Goal: Information Seeking & Learning: Learn about a topic

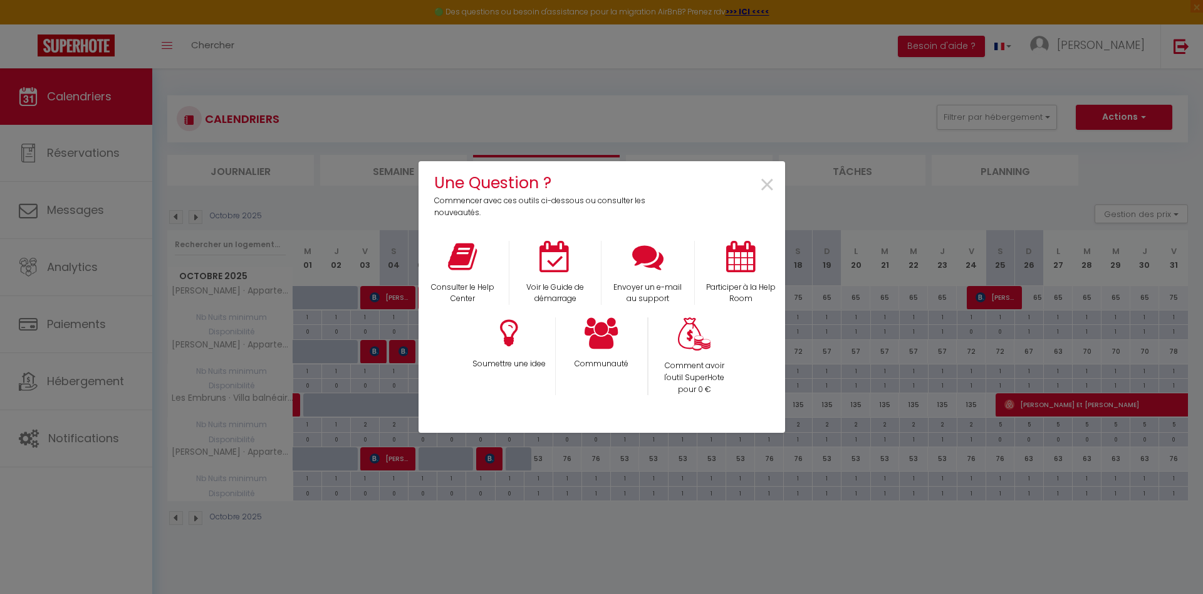
click at [51, 52] on div "Une Question ? Commencer avec ces outils ci-dessous ou consulter les nouveautés…" at bounding box center [601, 297] width 1203 height 594
drag, startPoint x: 0, startPoint y: 0, endPoint x: 51, endPoint y: 52, distance: 73.1
click at [51, 52] on div "Une Question ? Commencer avec ces outils ci-dessous ou consulter les nouveautés…" at bounding box center [601, 297] width 1203 height 594
click at [772, 187] on span "×" at bounding box center [767, 184] width 17 height 39
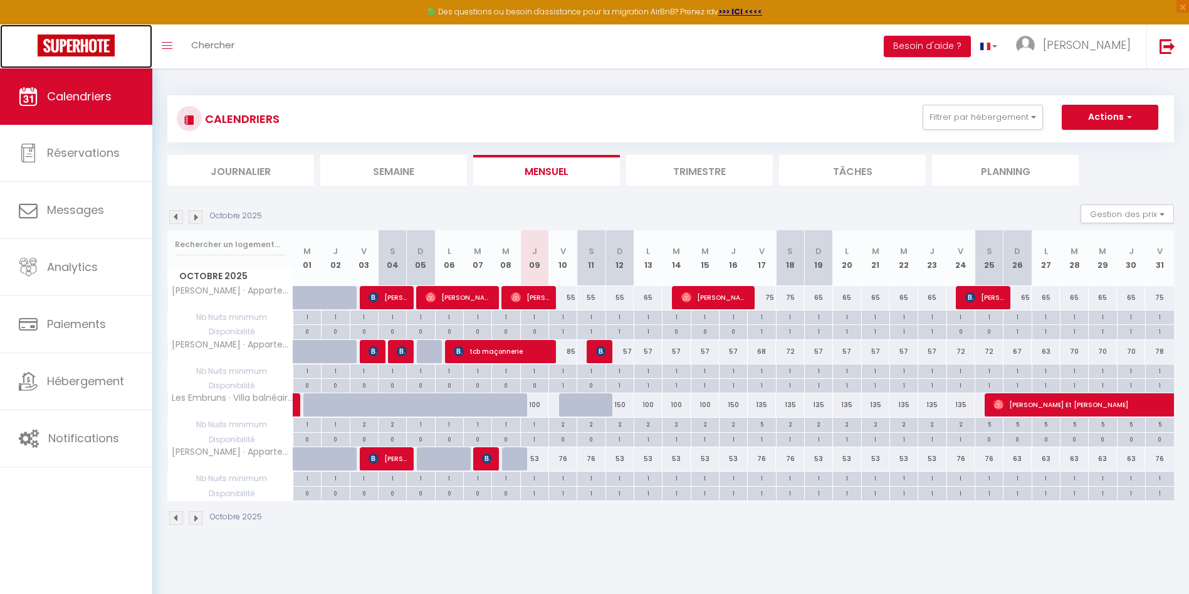
click at [72, 47] on img at bounding box center [76, 45] width 77 height 22
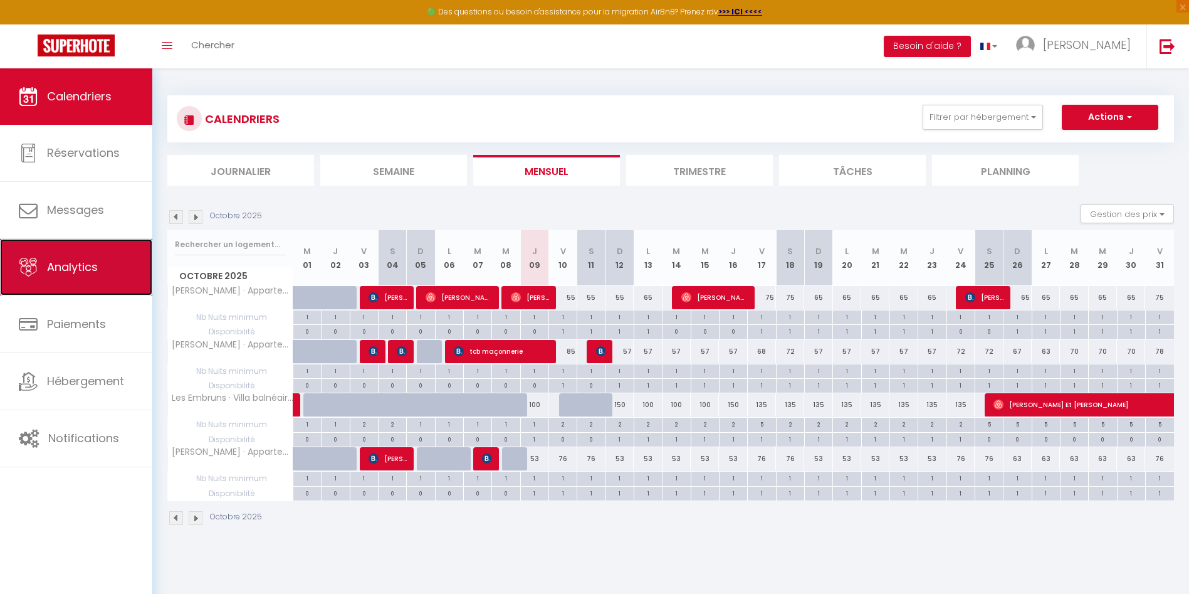
click at [59, 278] on link "Analytics" at bounding box center [76, 267] width 152 height 56
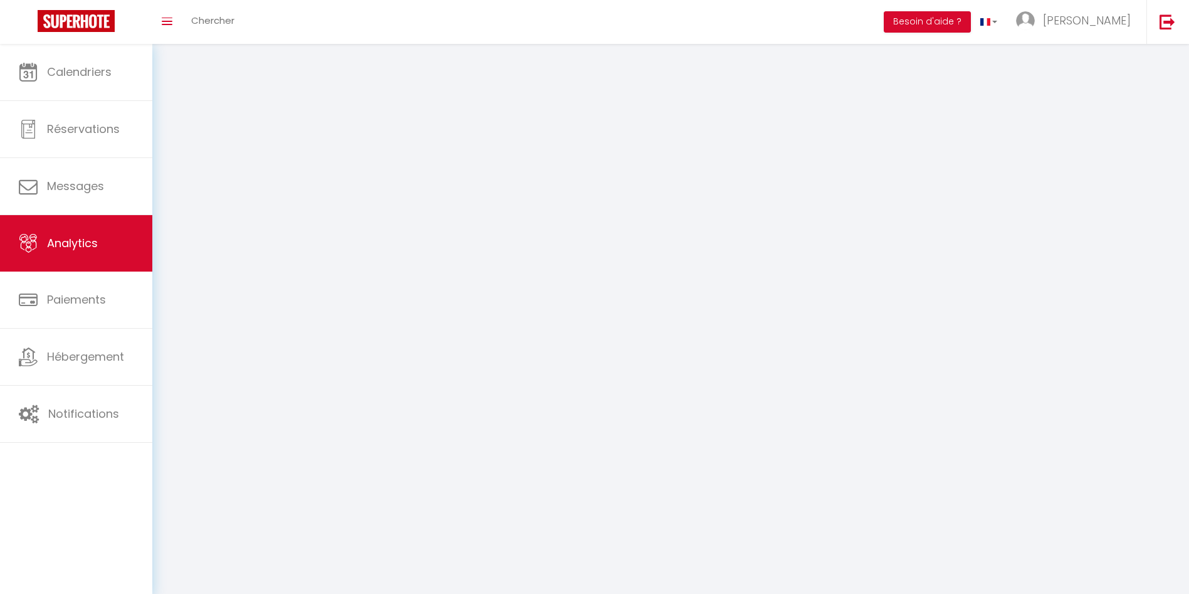
select select "2025"
select select "10"
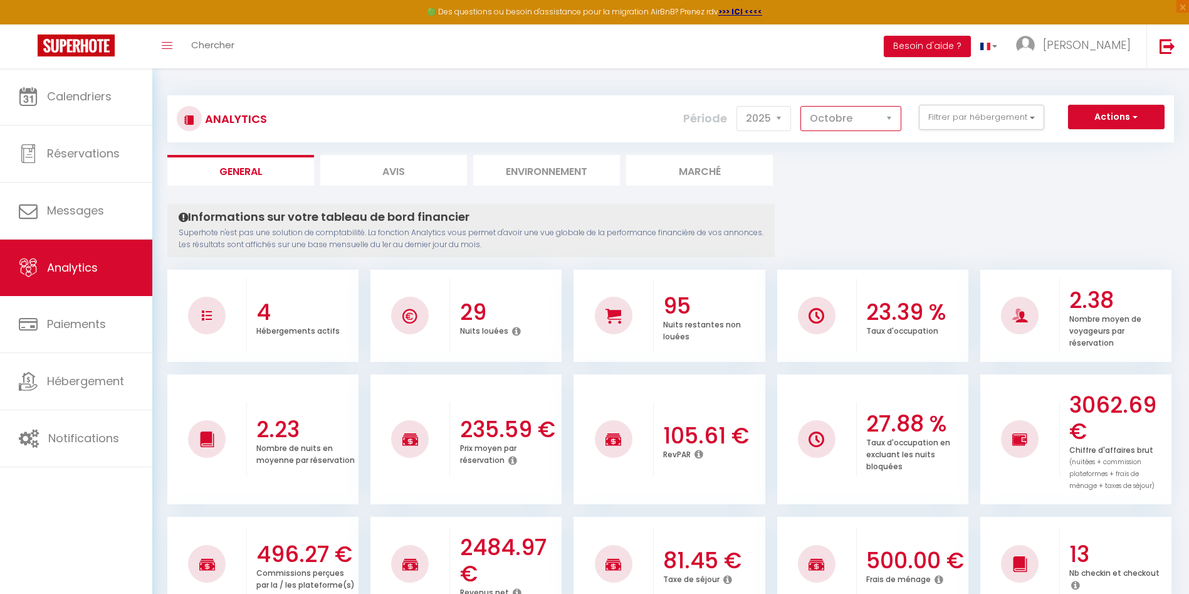
click at [816, 120] on select "[PERSON_NAME] Mars [PERSON_NAME] Juin Juillet Août Septembre Octobre Novembre D…" at bounding box center [850, 118] width 101 height 25
click at [953, 158] on ul "General Avis Environnement Marché" at bounding box center [670, 170] width 1007 height 31
click at [953, 115] on button "Filtrer par hébergement" at bounding box center [981, 117] width 125 height 25
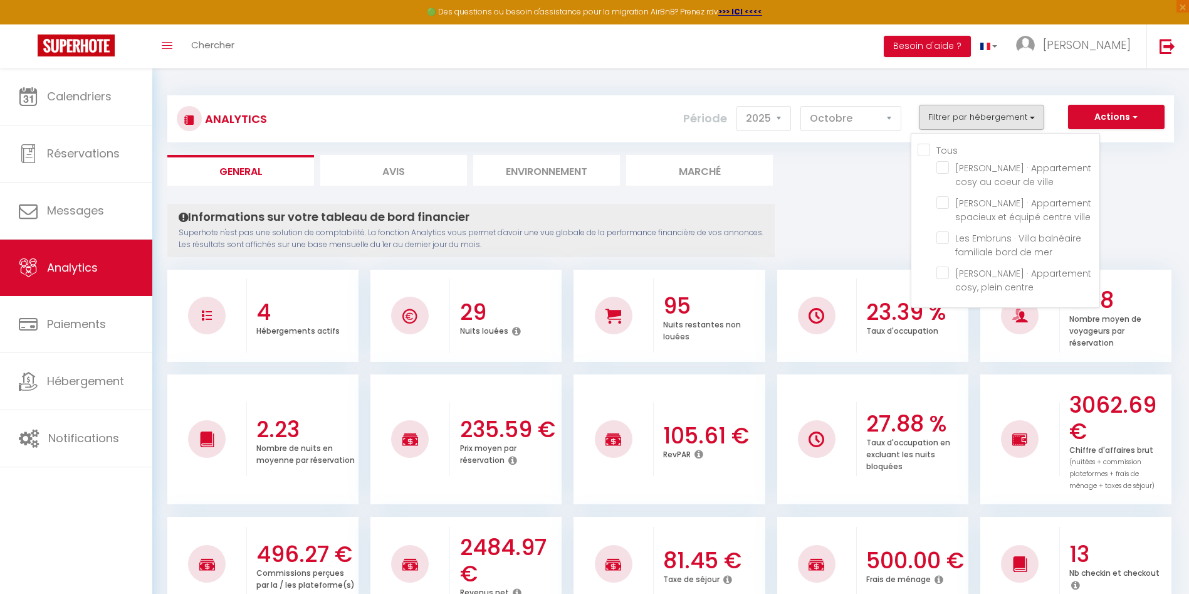
click at [846, 183] on ul "General Avis Environnement Marché" at bounding box center [670, 170] width 1007 height 31
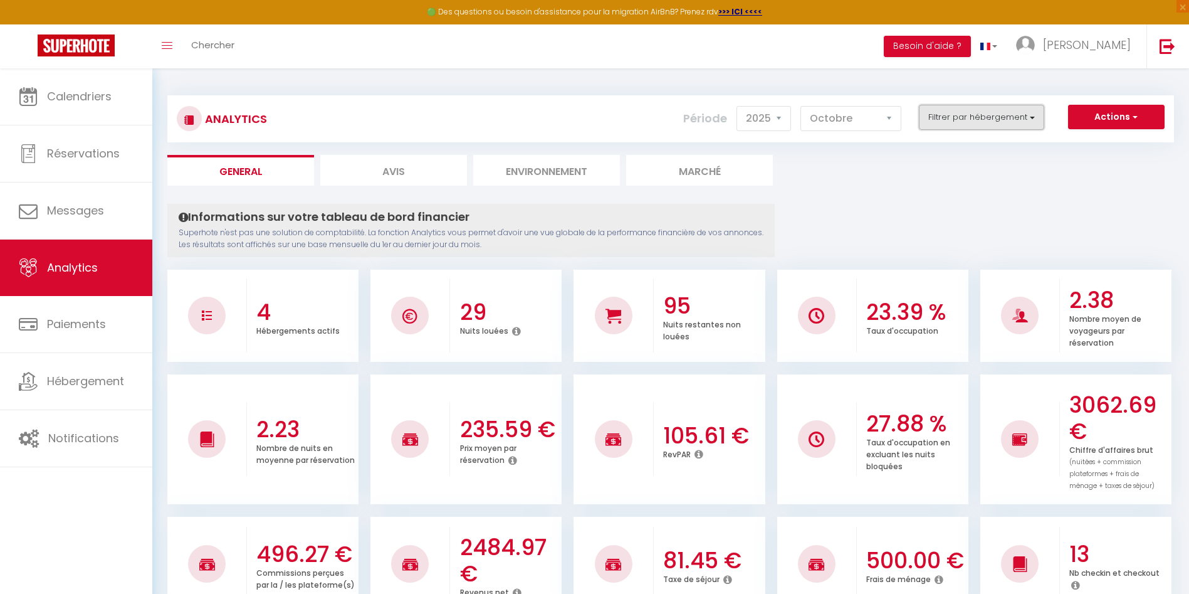
click at [995, 115] on button "Filtrer par hébergement" at bounding box center [981, 117] width 125 height 25
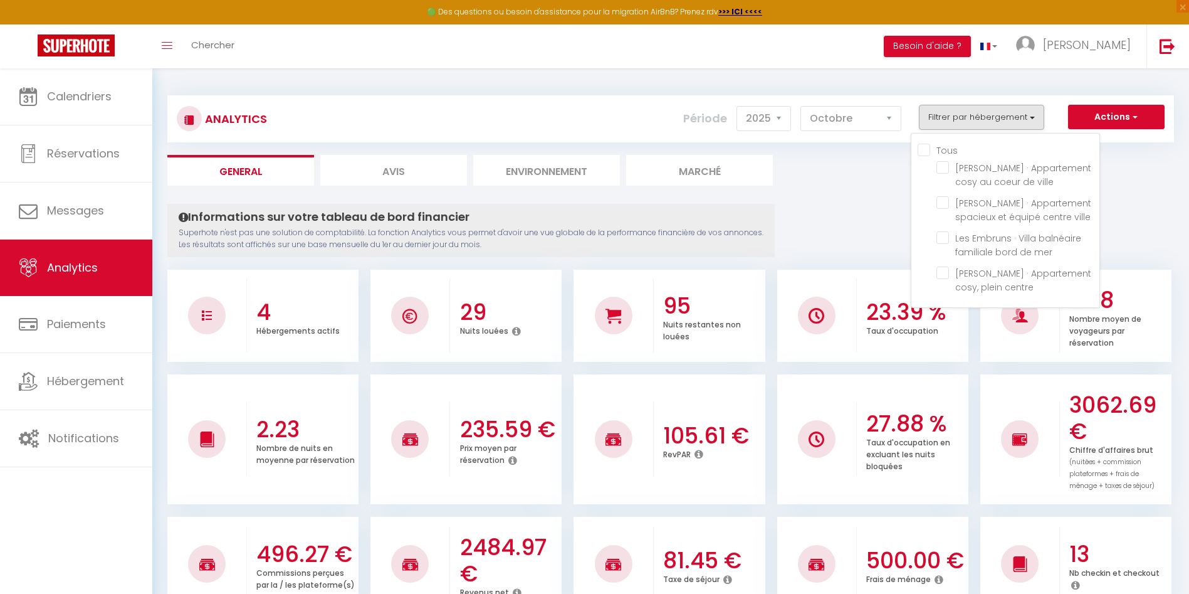
click at [926, 148] on input "Tous" at bounding box center [1009, 149] width 182 height 13
checkbox input "true"
checkbox ville "true"
checkbox mer "true"
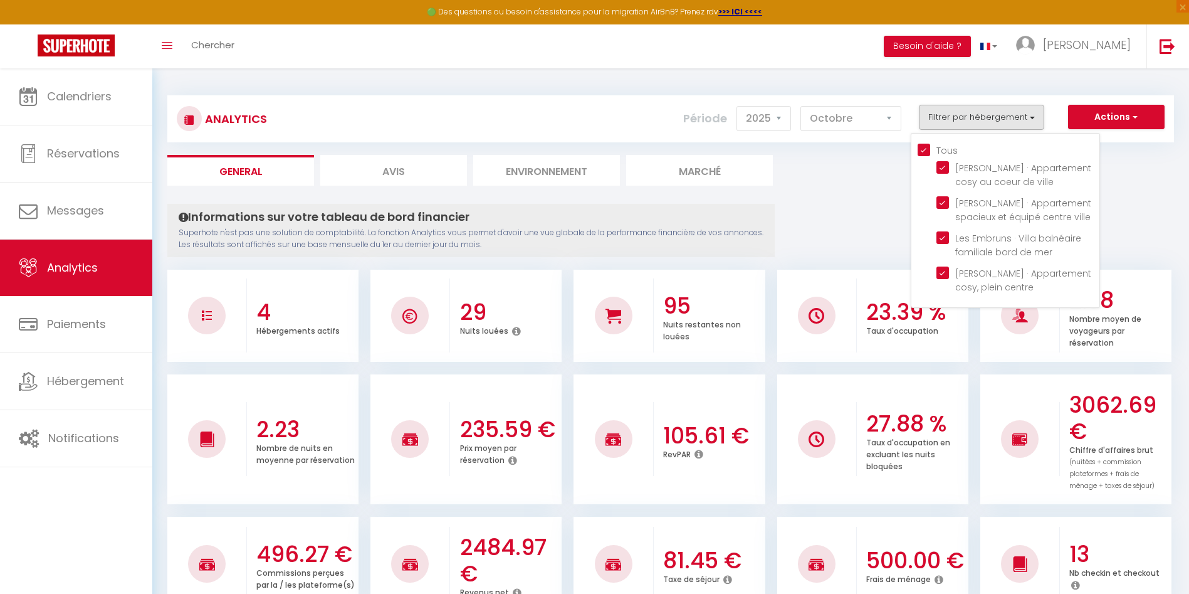
checkbox centre "true"
click at [943, 236] on mer "checkbox" at bounding box center [1017, 237] width 163 height 13
checkbox mer "false"
checkbox input "false"
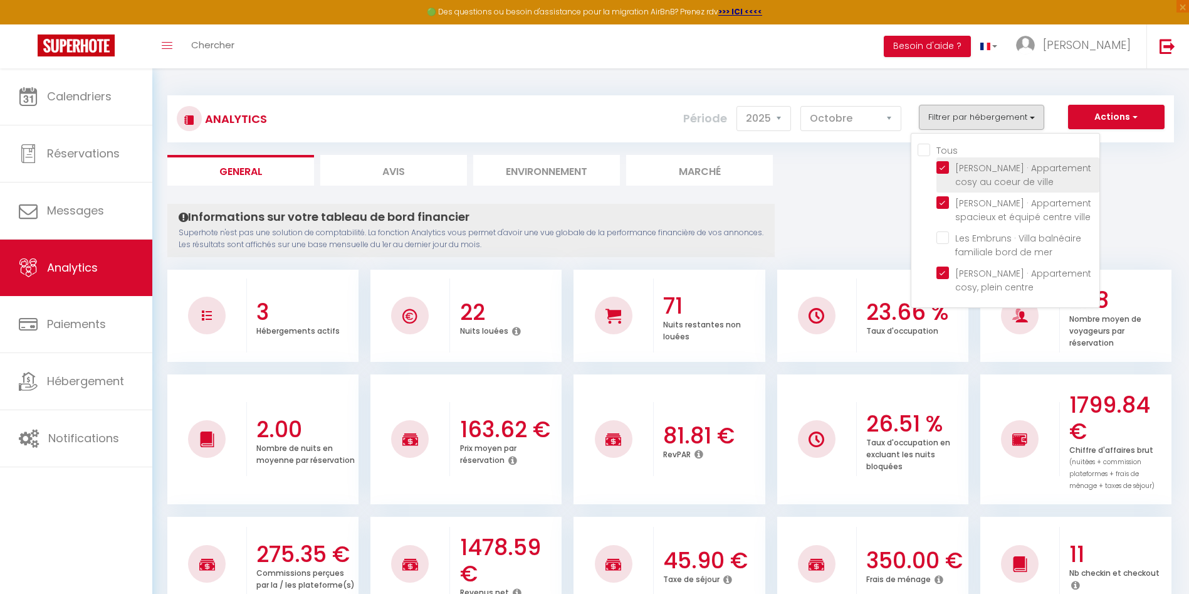
click at [946, 169] on ville "checkbox" at bounding box center [1017, 167] width 163 height 13
checkbox ville "false"
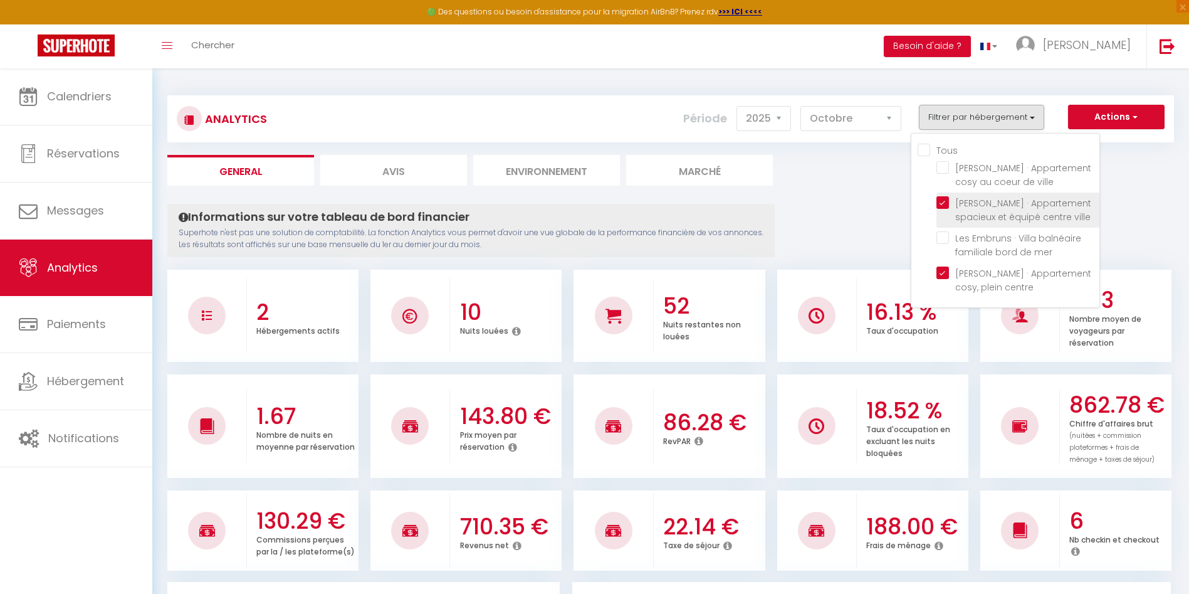
click at [943, 204] on ville "checkbox" at bounding box center [1017, 202] width 163 height 13
checkbox ville "false"
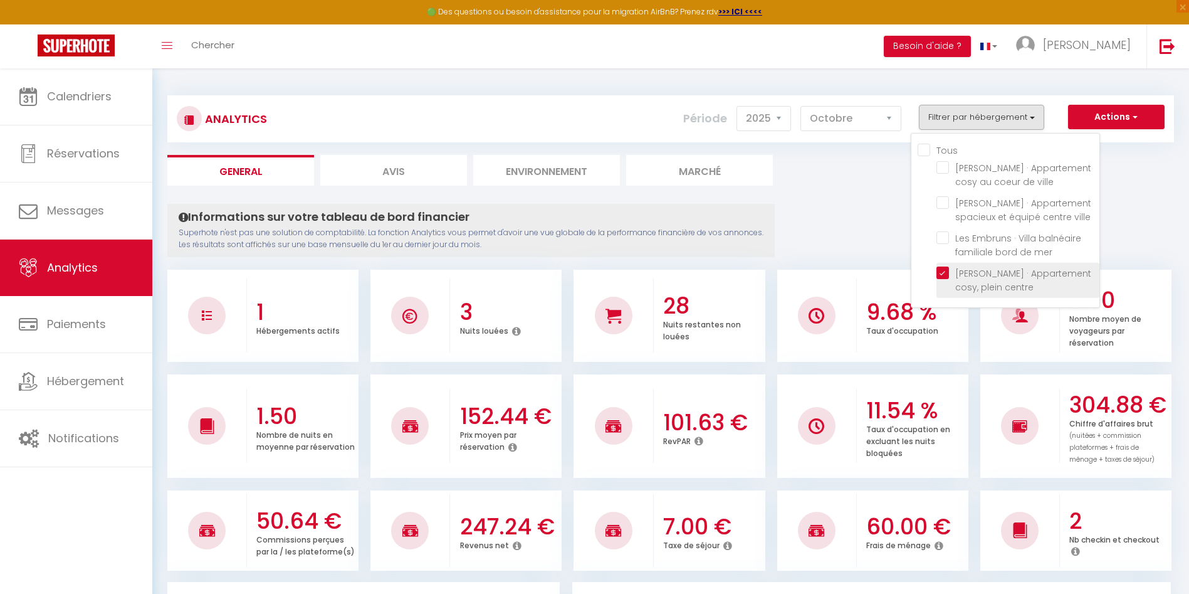
click at [939, 268] on centre "checkbox" at bounding box center [1017, 272] width 163 height 13
checkbox centre "false"
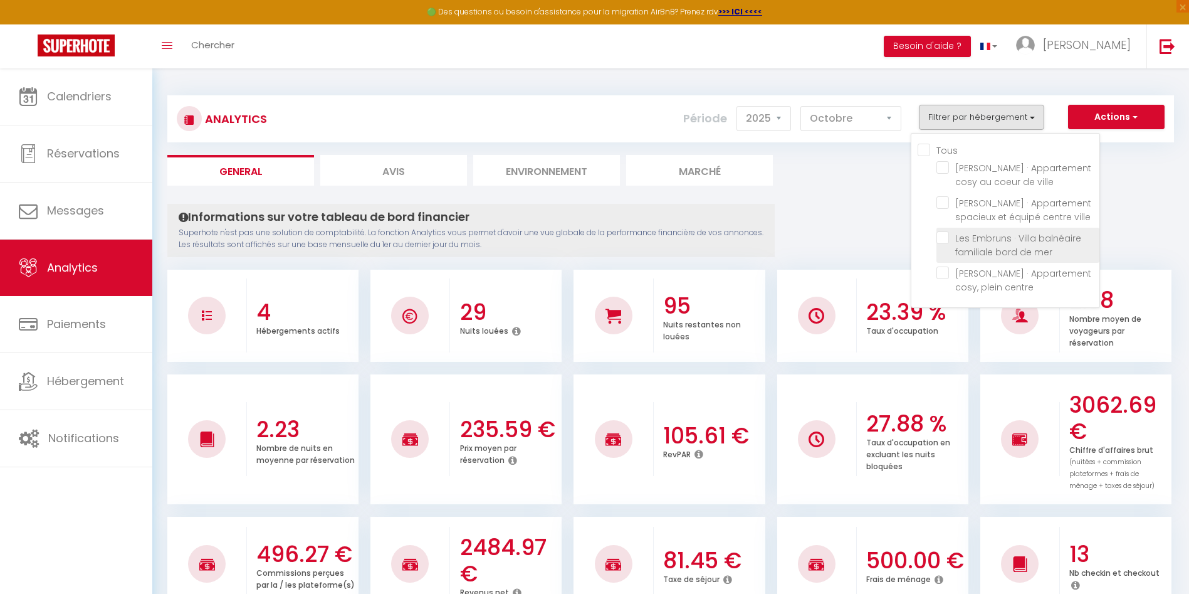
click at [944, 237] on mer "checkbox" at bounding box center [1017, 237] width 163 height 13
checkbox mer "true"
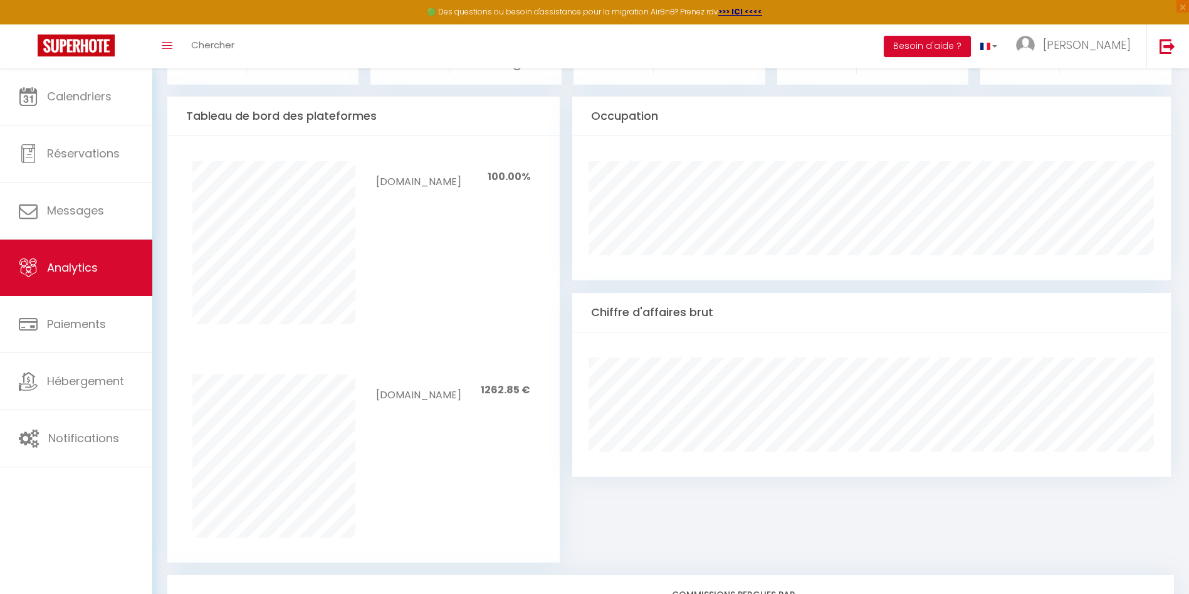
scroll to position [982, 0]
